Goal: Transaction & Acquisition: Purchase product/service

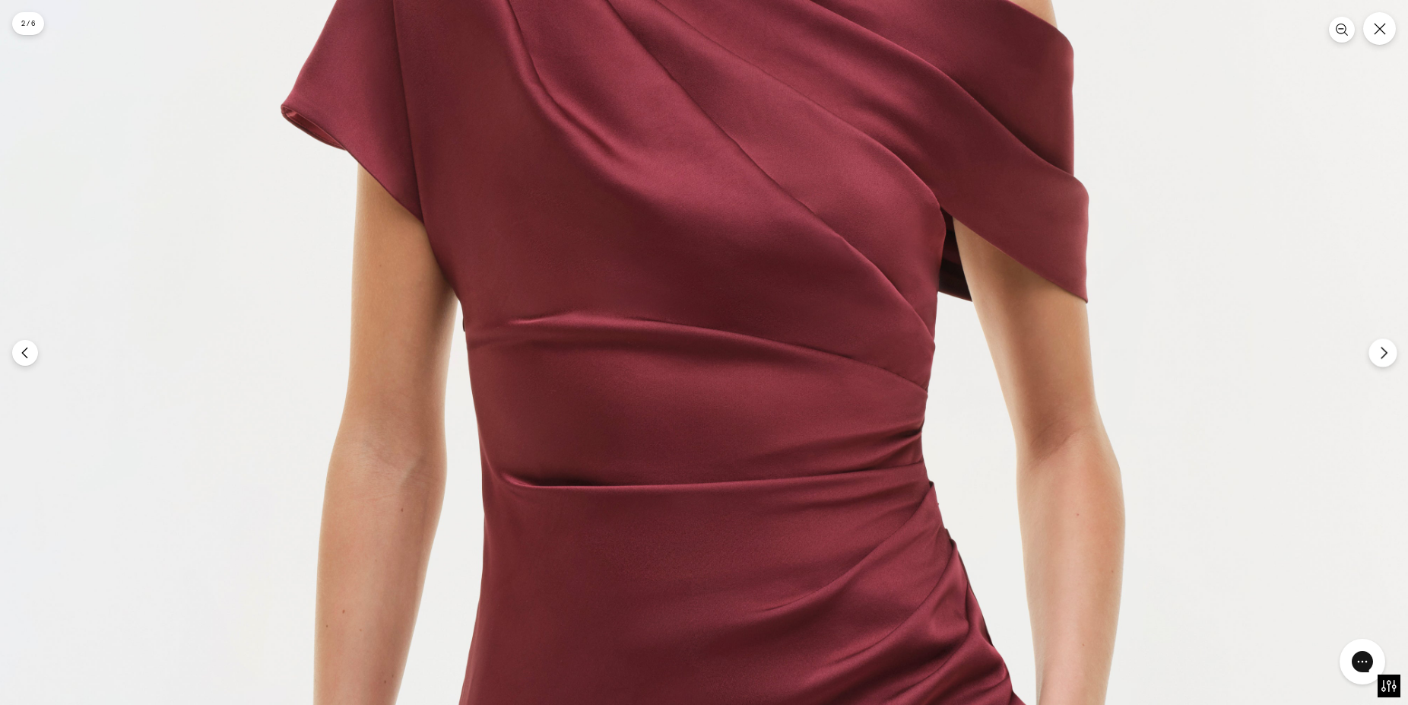
click at [1394, 352] on button "Next" at bounding box center [1383, 352] width 28 height 28
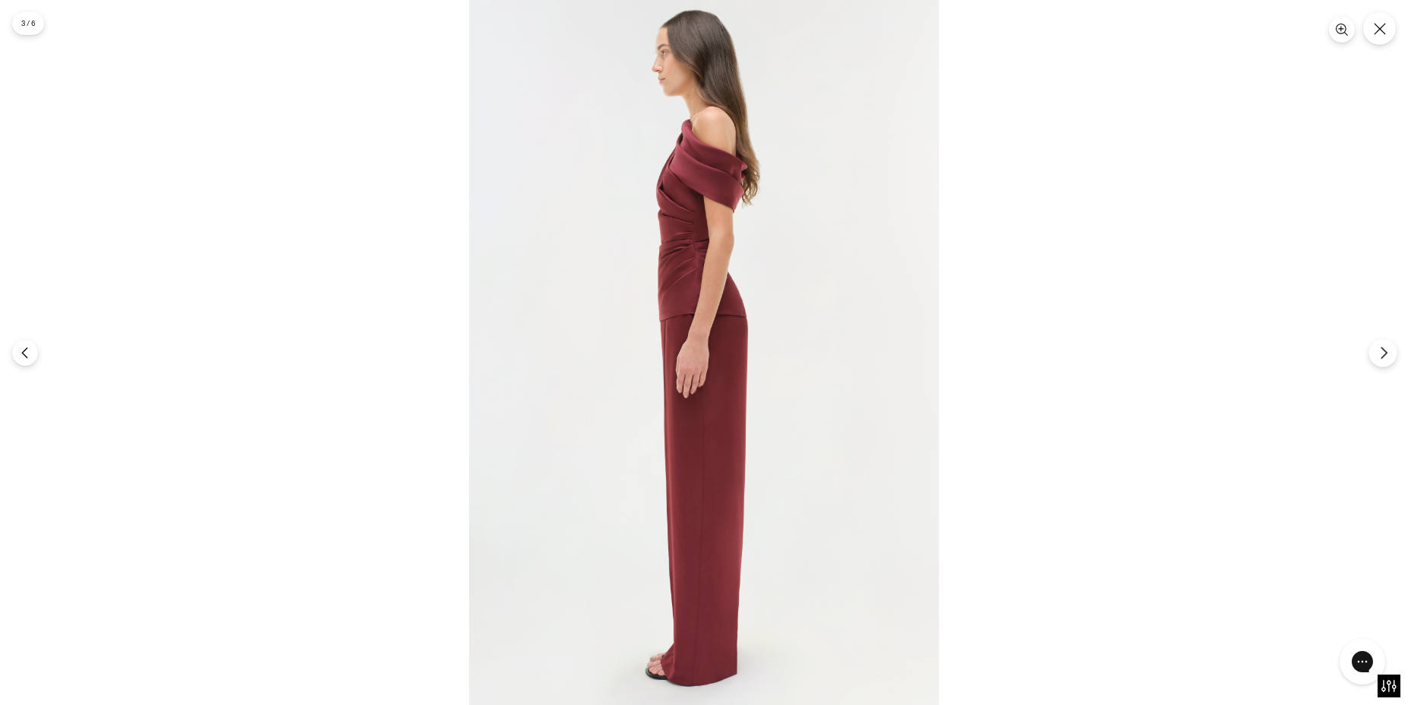
click at [1379, 354] on icon "Next" at bounding box center [1384, 353] width 14 height 14
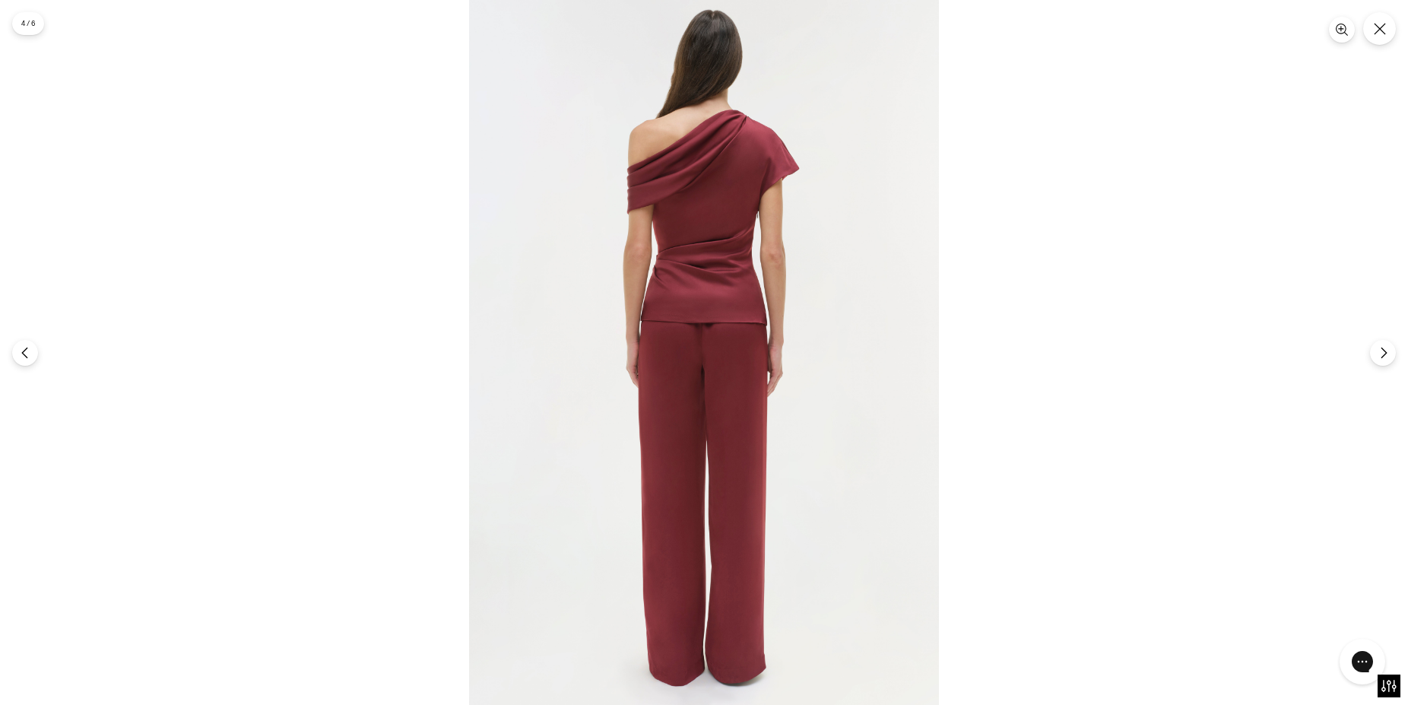
click at [714, 177] on img at bounding box center [704, 352] width 470 height 705
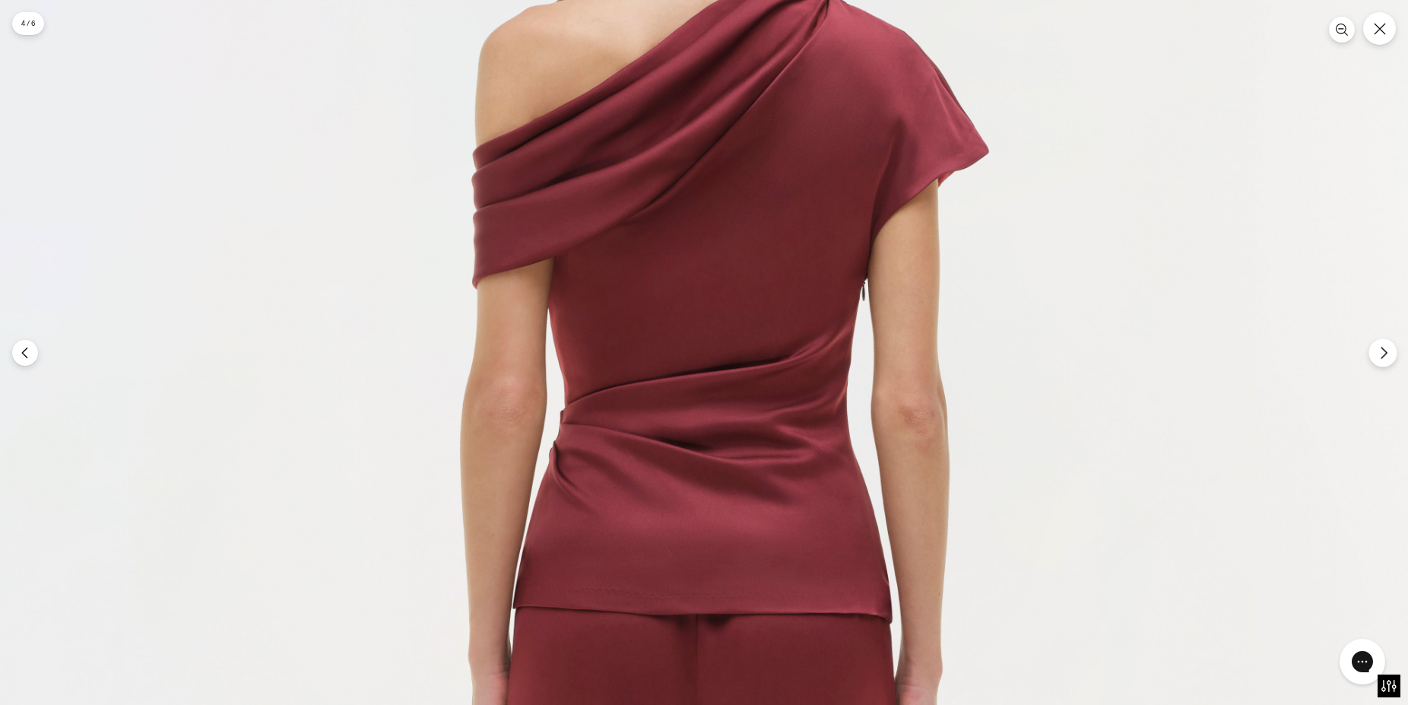
click at [1381, 346] on button "Next" at bounding box center [1383, 352] width 28 height 28
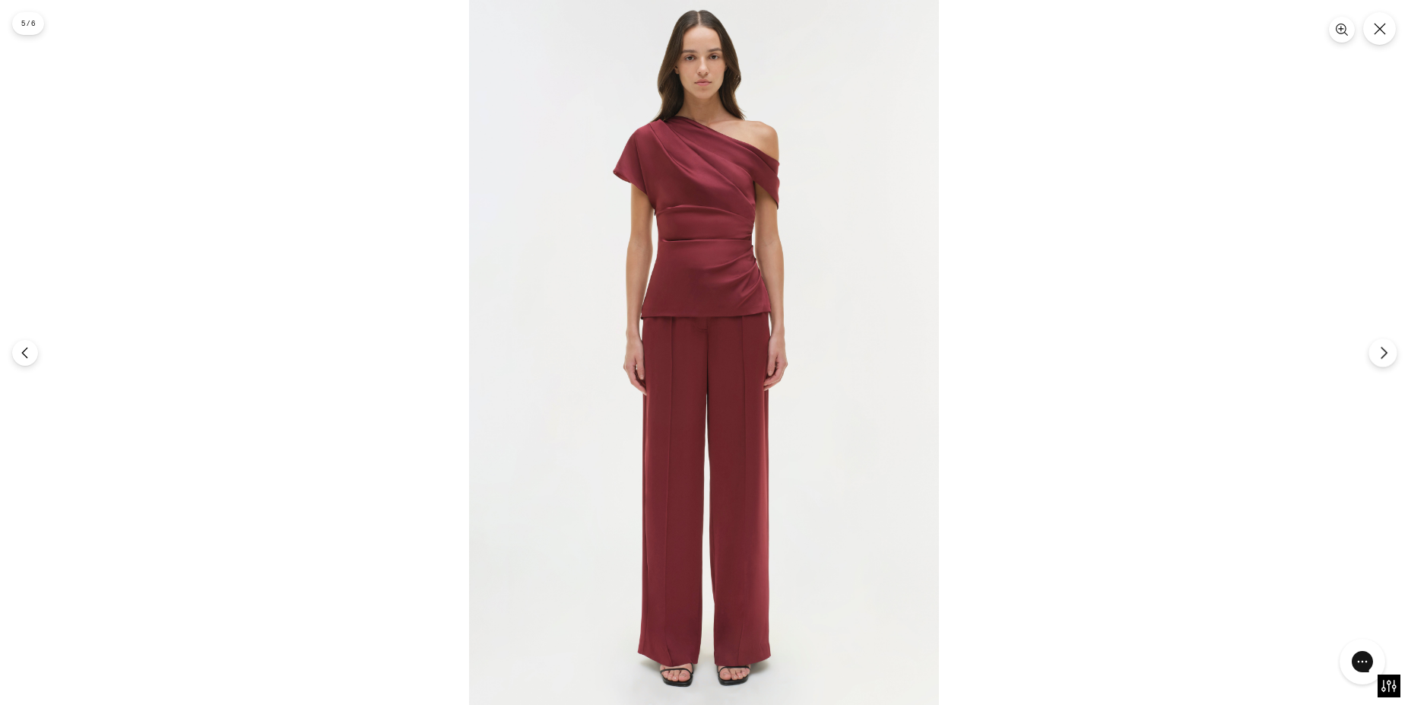
click at [1375, 357] on button "Next" at bounding box center [1383, 352] width 28 height 28
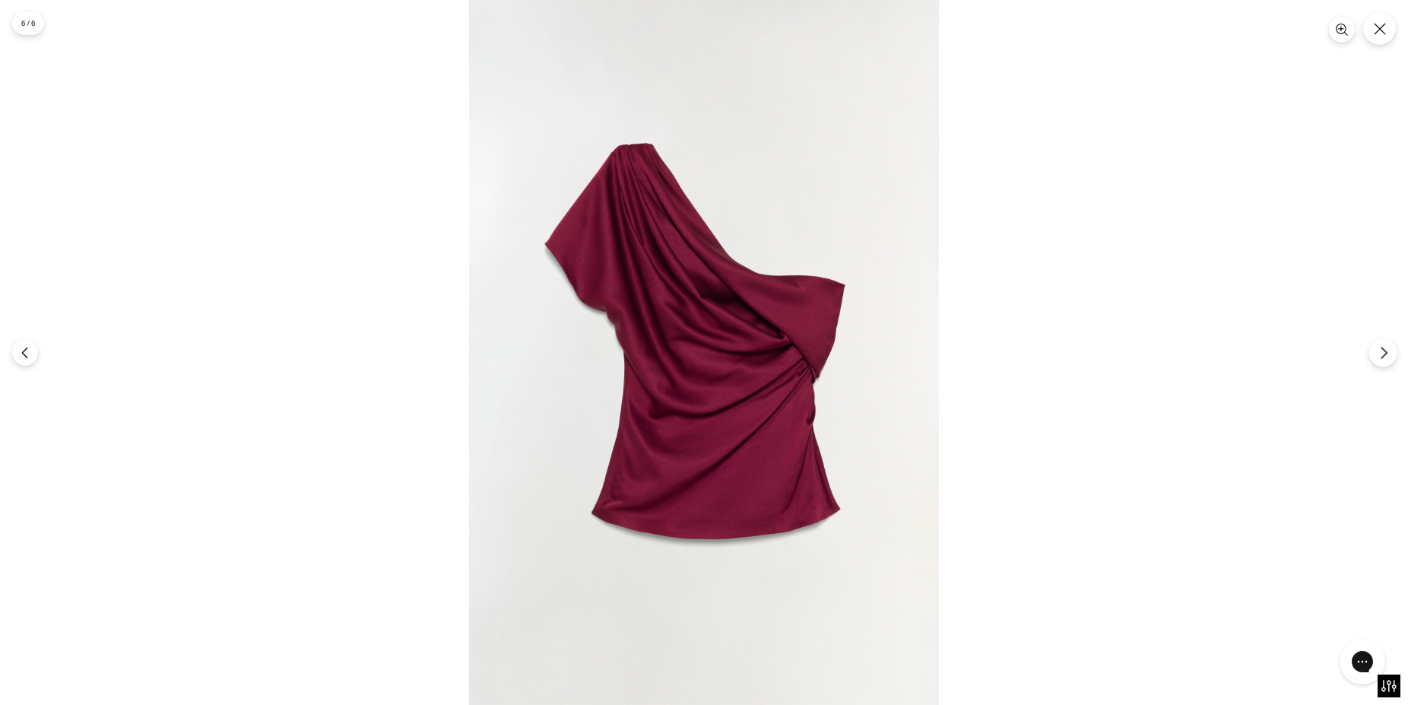
click at [1375, 357] on button "Next" at bounding box center [1383, 352] width 28 height 28
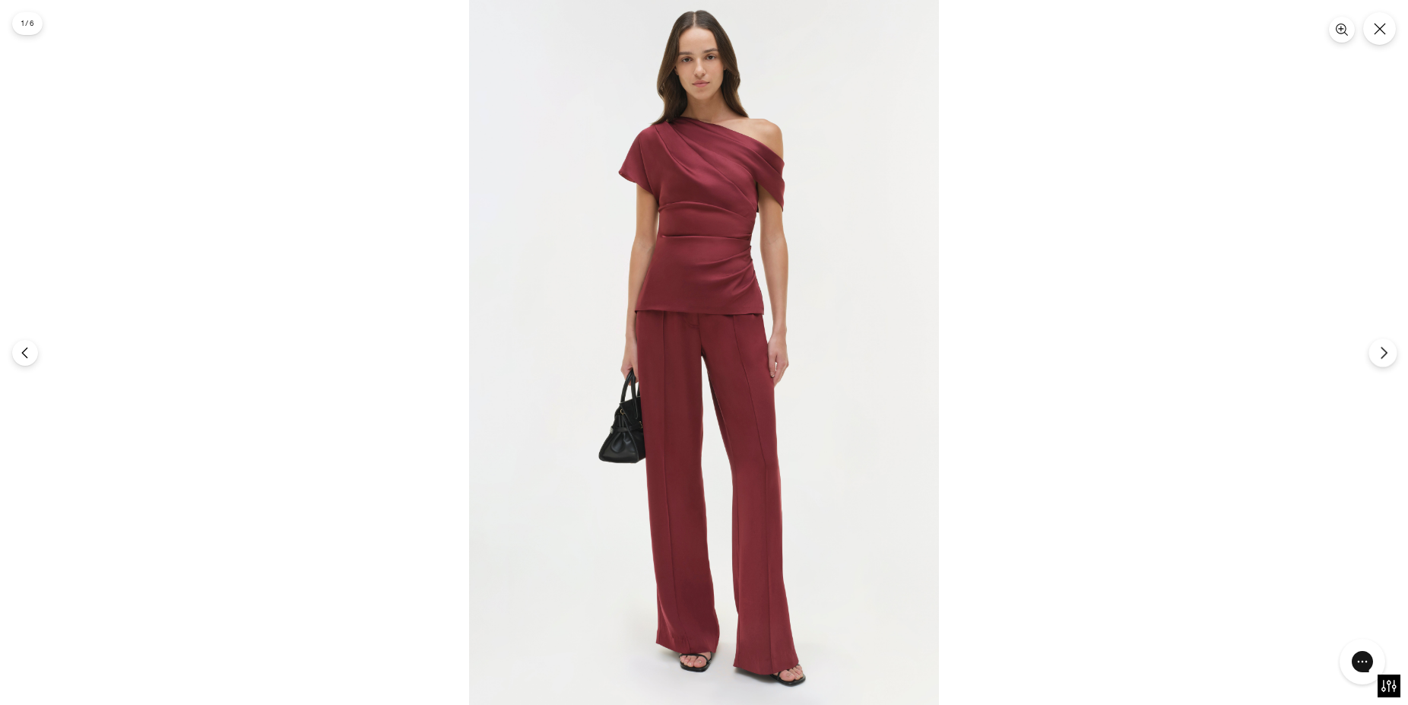
click at [1375, 357] on button "Next" at bounding box center [1383, 352] width 28 height 28
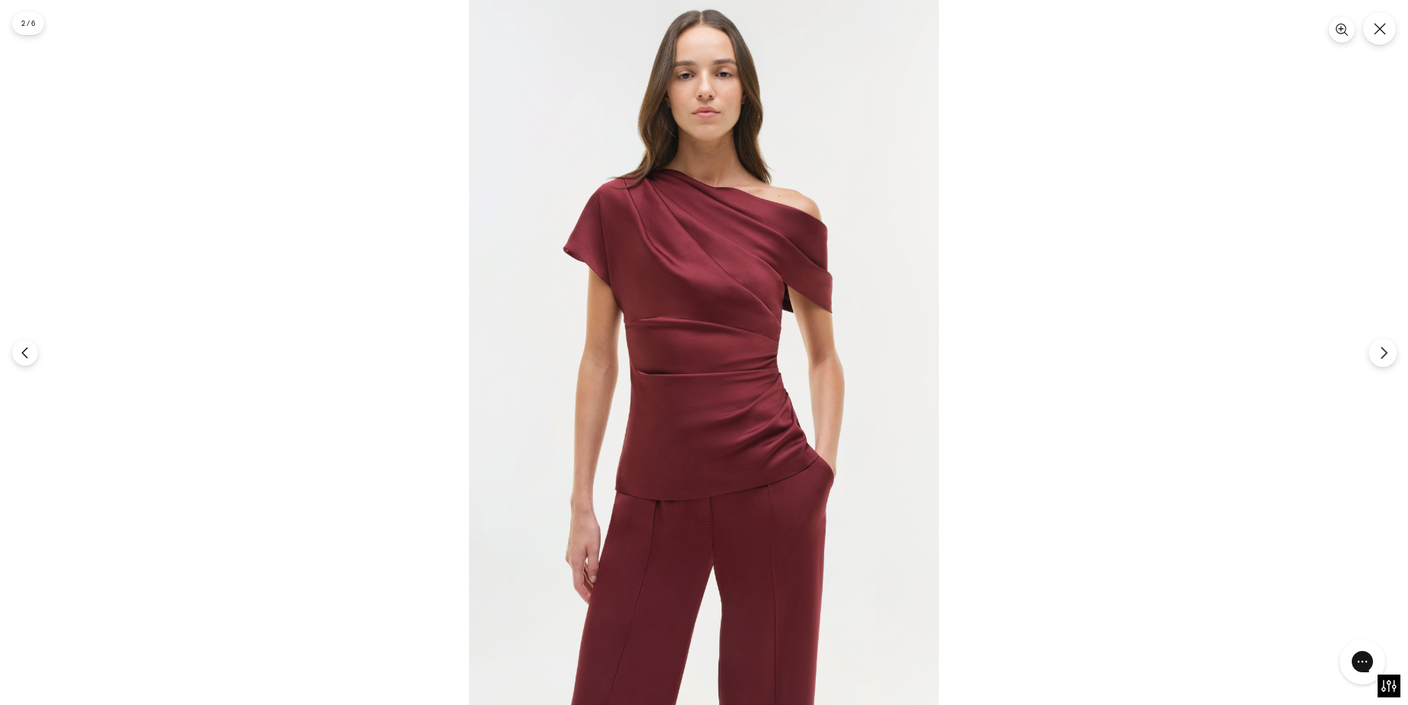
click at [1375, 357] on button "Next" at bounding box center [1383, 352] width 28 height 28
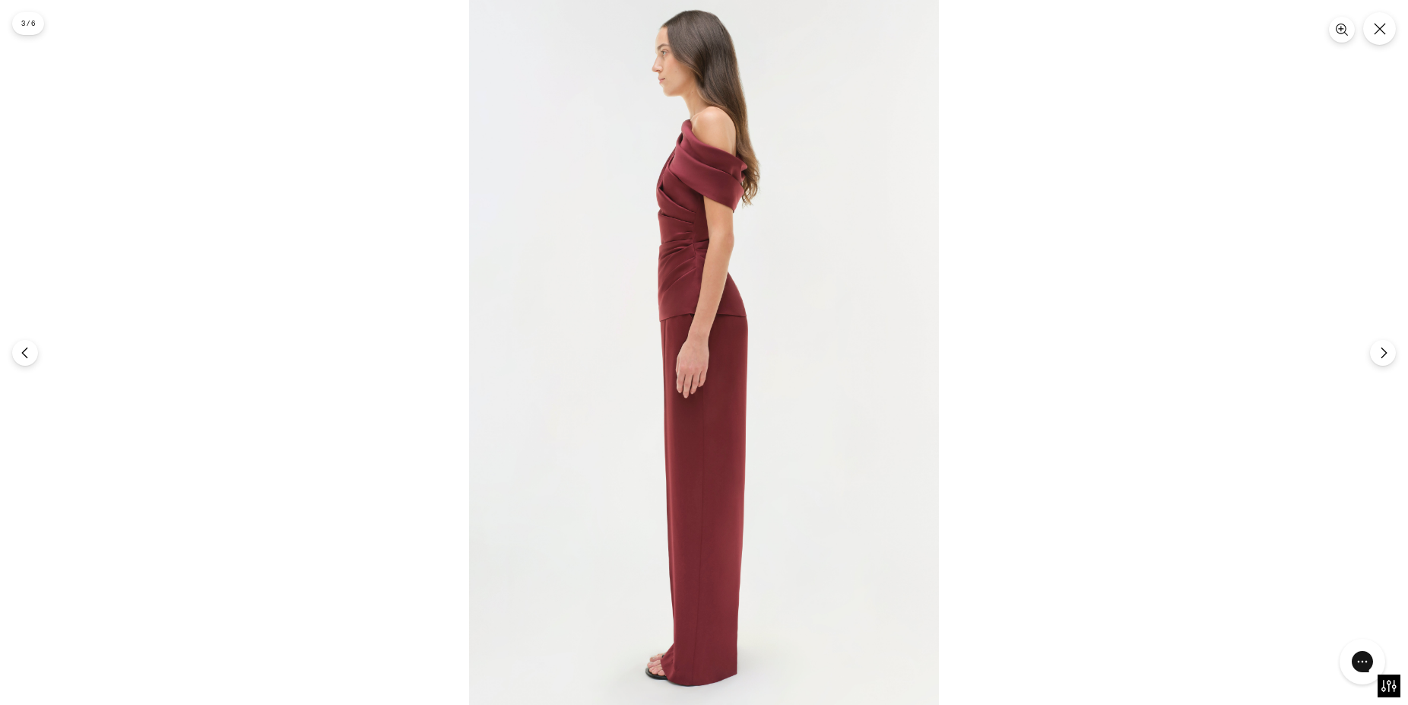
click at [722, 179] on img at bounding box center [704, 352] width 470 height 705
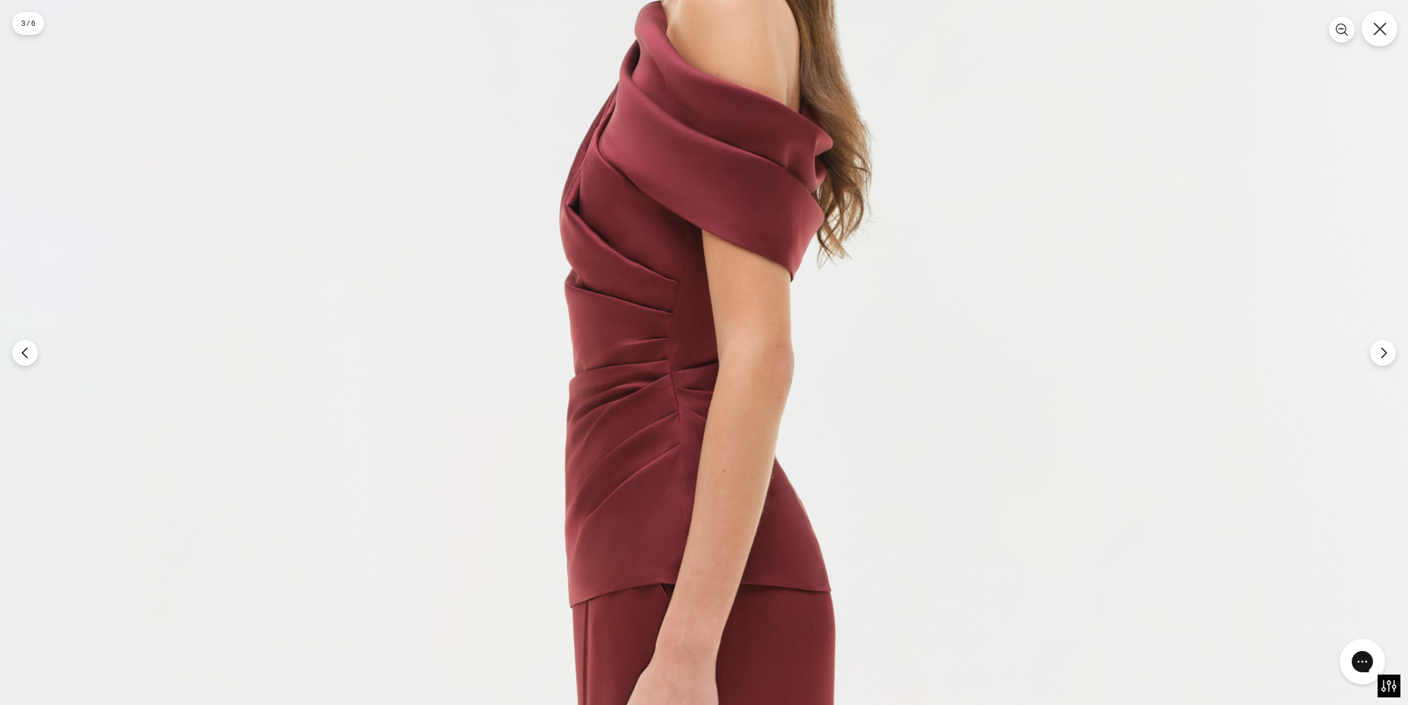
click at [1379, 39] on button "Close" at bounding box center [1380, 29] width 36 height 36
